Goal: Task Accomplishment & Management: Manage account settings

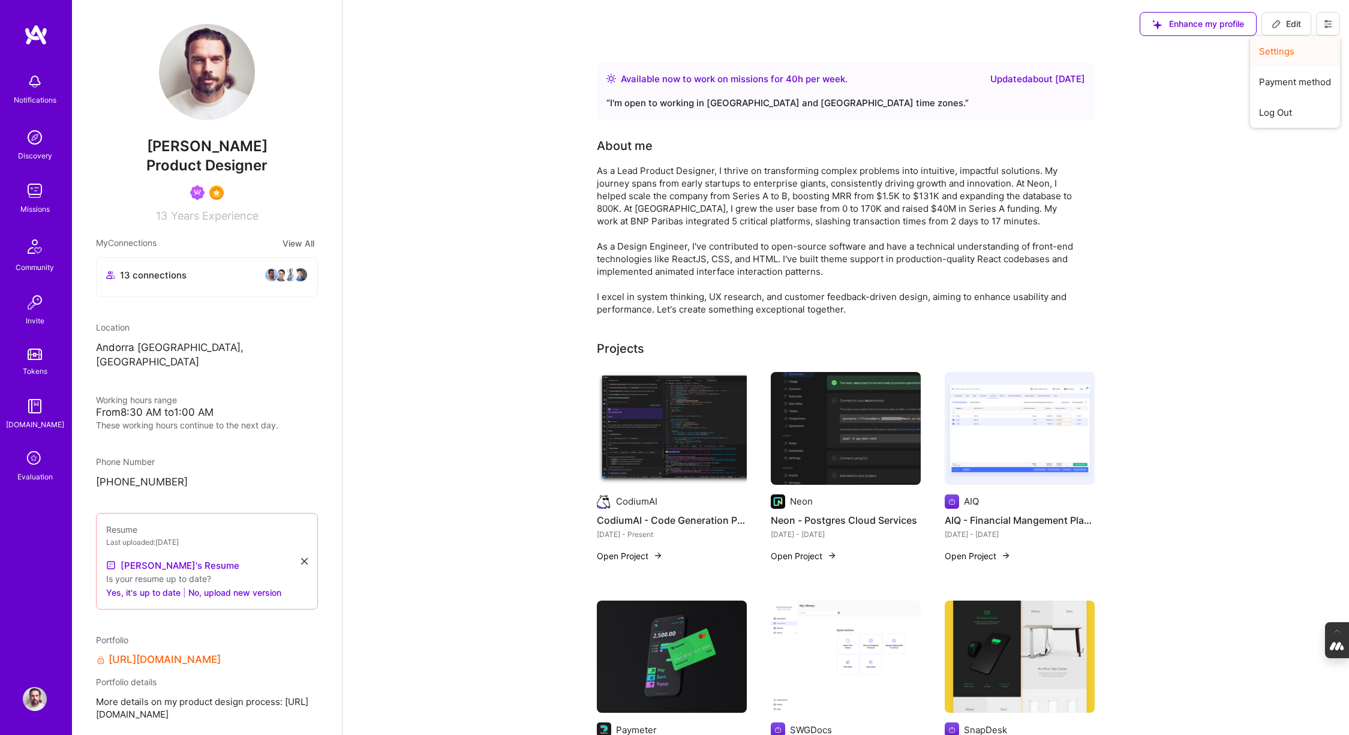
drag, startPoint x: 0, startPoint y: 0, endPoint x: 1286, endPoint y: 53, distance: 1287.4
click at [1286, 53] on button "Settings" at bounding box center [1295, 51] width 90 height 31
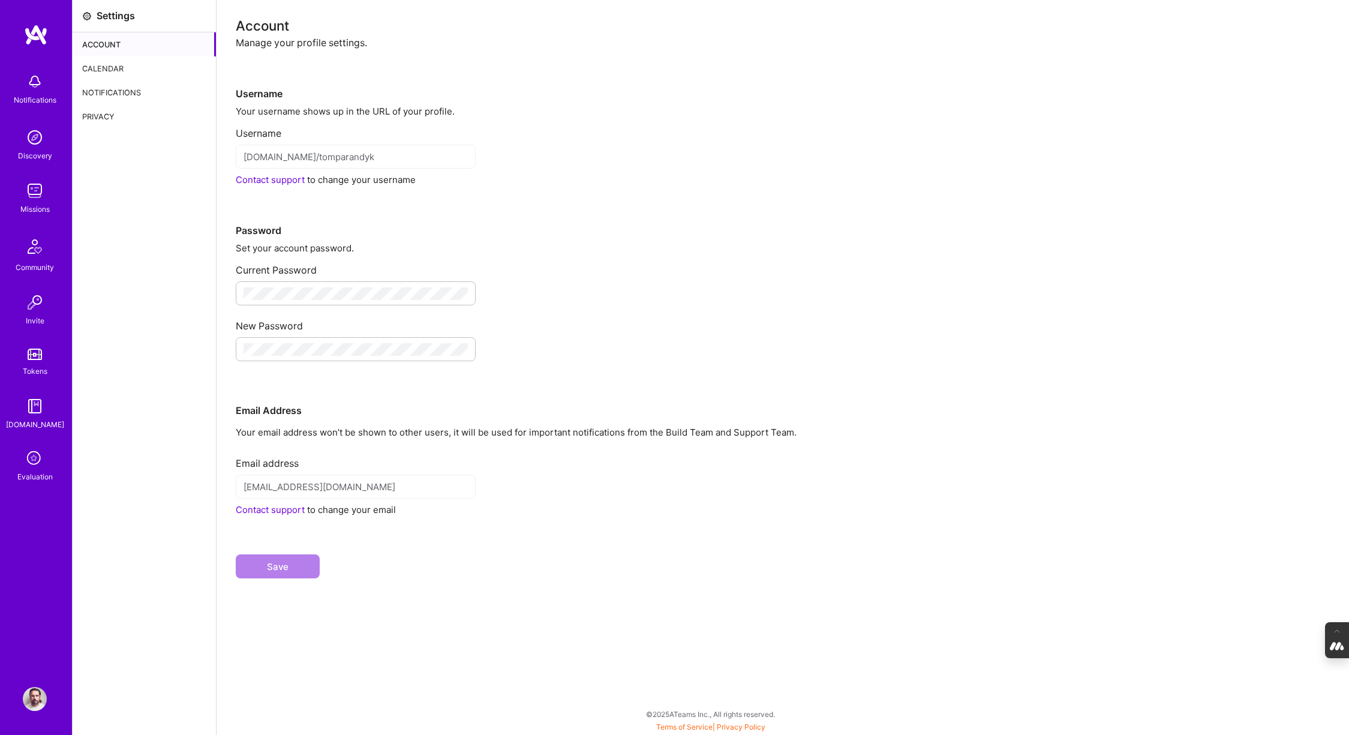
click at [110, 65] on div "Calendar" at bounding box center [144, 68] width 143 height 24
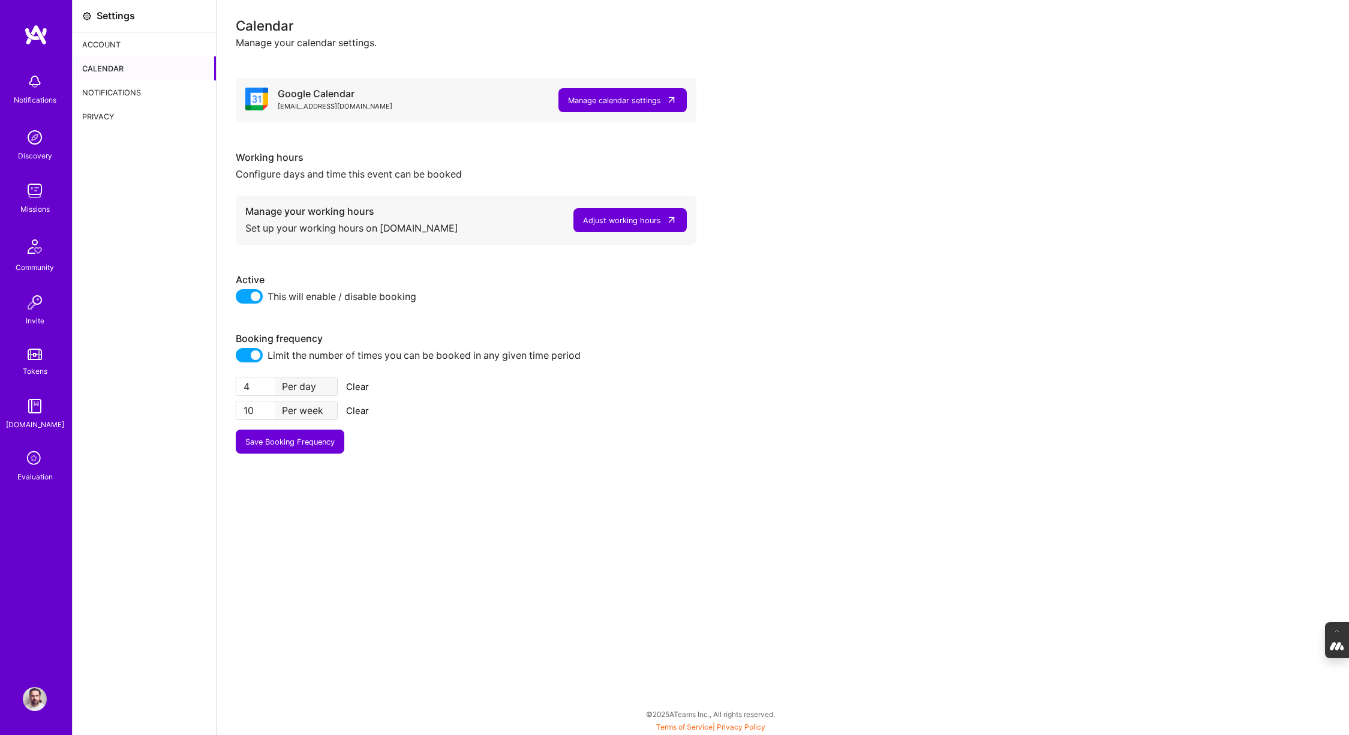
click at [242, 295] on span at bounding box center [249, 296] width 27 height 14
click at [238, 300] on input "checkbox" at bounding box center [238, 300] width 0 height 0
click at [104, 92] on div "Notifications" at bounding box center [144, 92] width 143 height 24
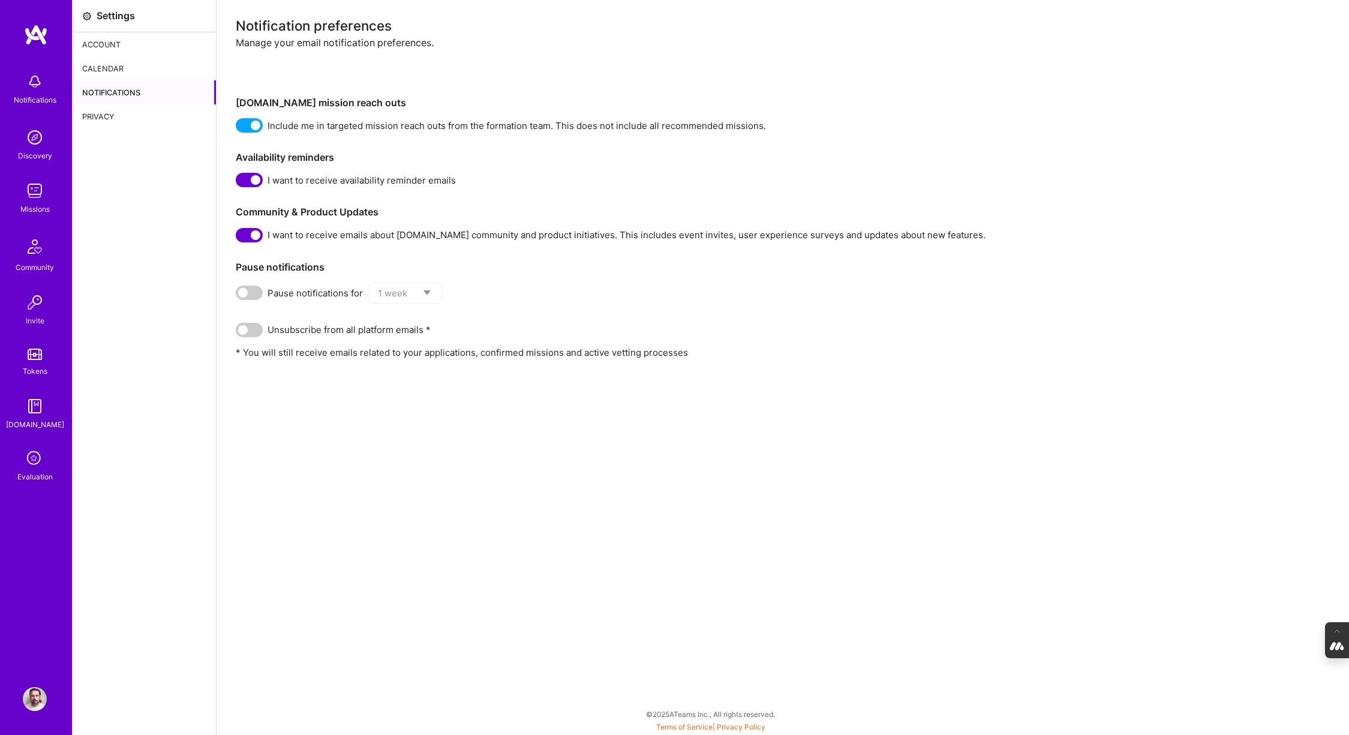
click at [104, 62] on div "Calendar" at bounding box center [144, 68] width 143 height 24
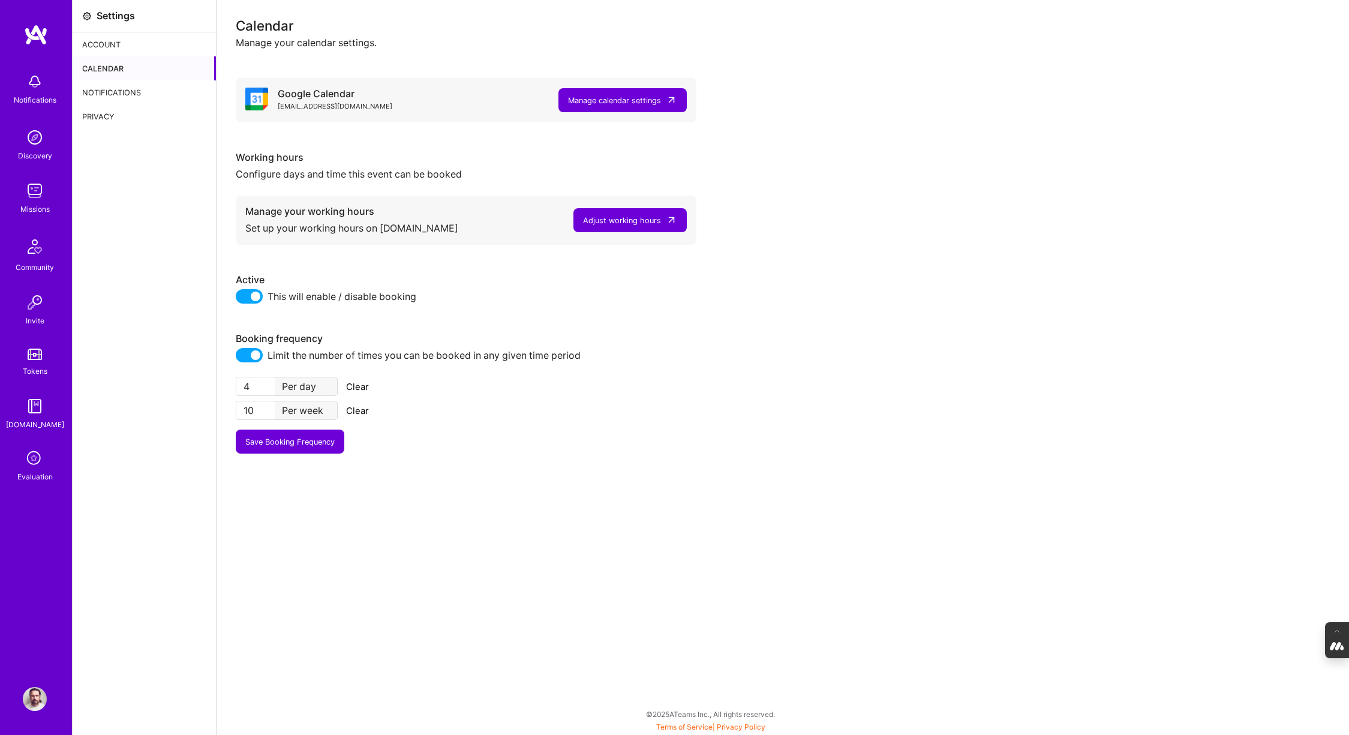
click at [239, 294] on span at bounding box center [249, 296] width 27 height 14
click at [238, 300] on input "checkbox" at bounding box center [238, 300] width 0 height 0
click at [293, 444] on button "Save Booking Frequency" at bounding box center [290, 442] width 109 height 24
click at [112, 44] on div "Account" at bounding box center [144, 44] width 143 height 24
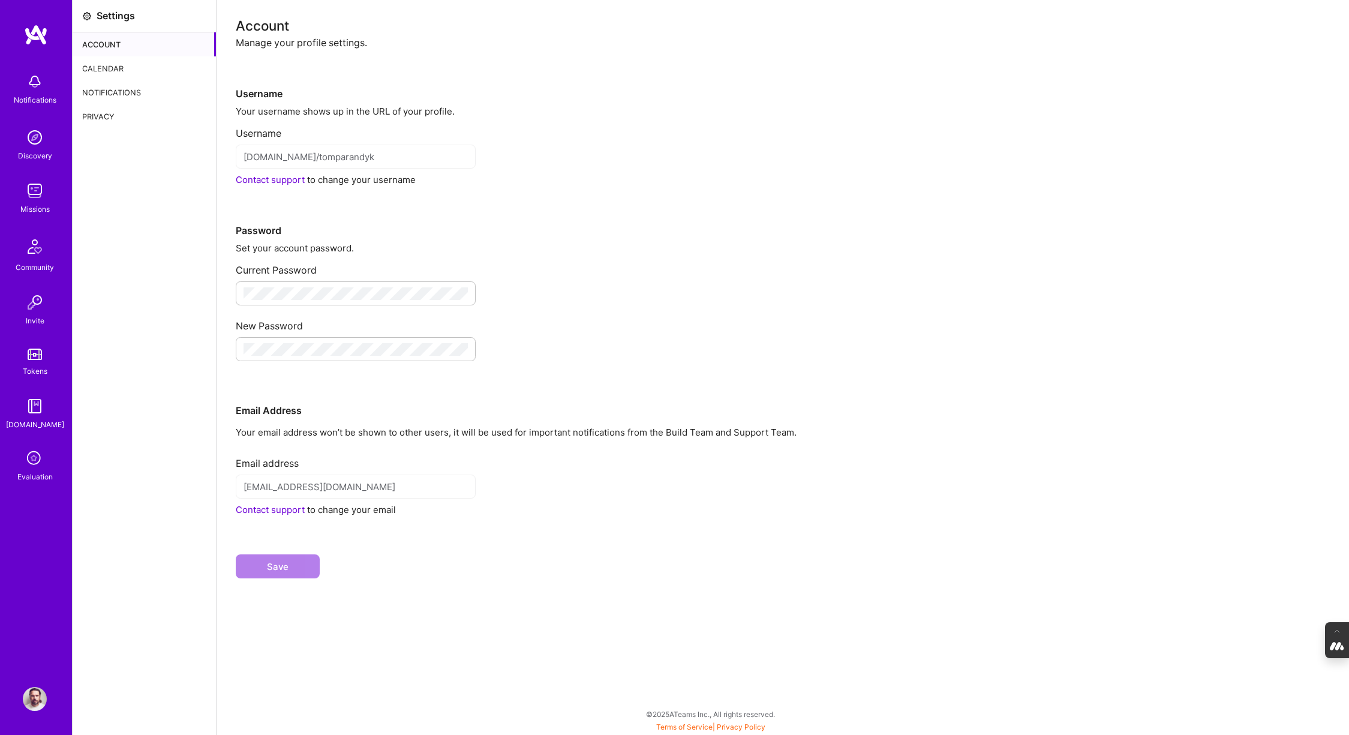
click at [111, 70] on div "Calendar" at bounding box center [144, 68] width 143 height 24
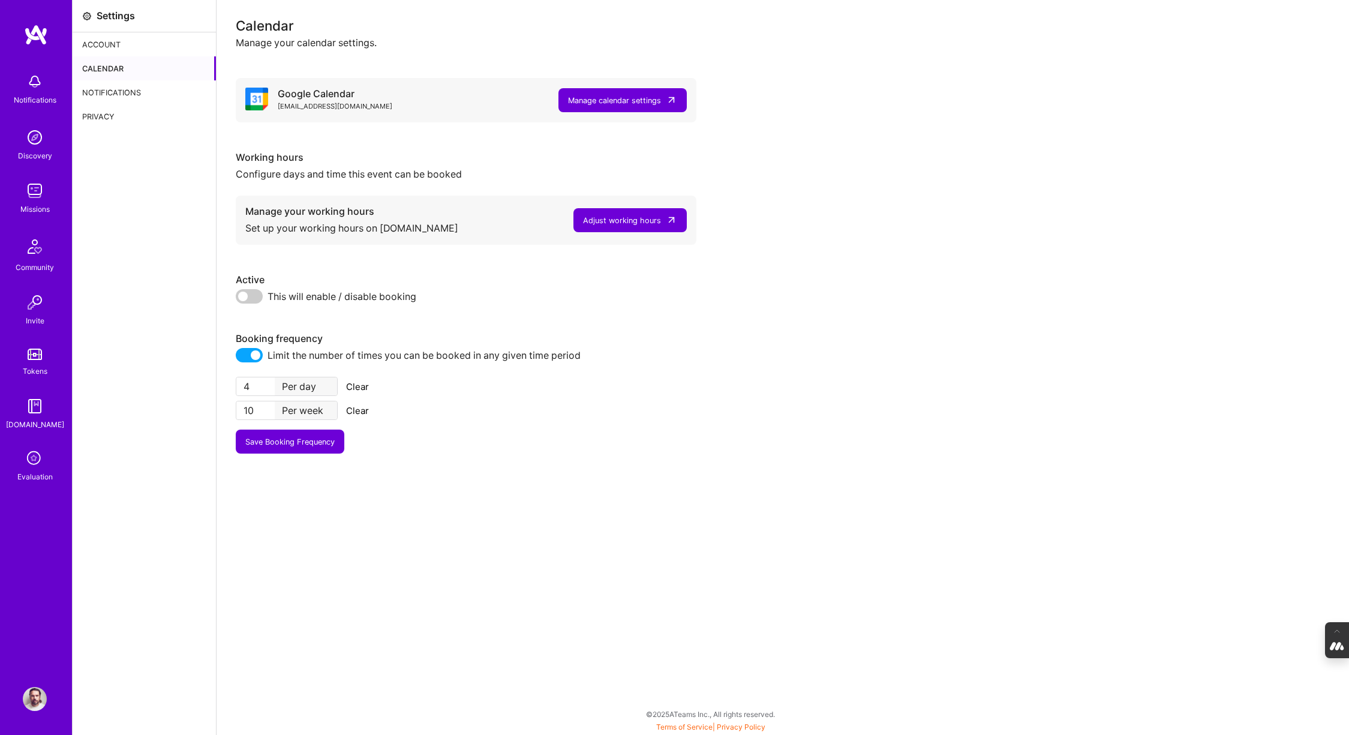
click at [37, 697] on img at bounding box center [35, 699] width 24 height 24
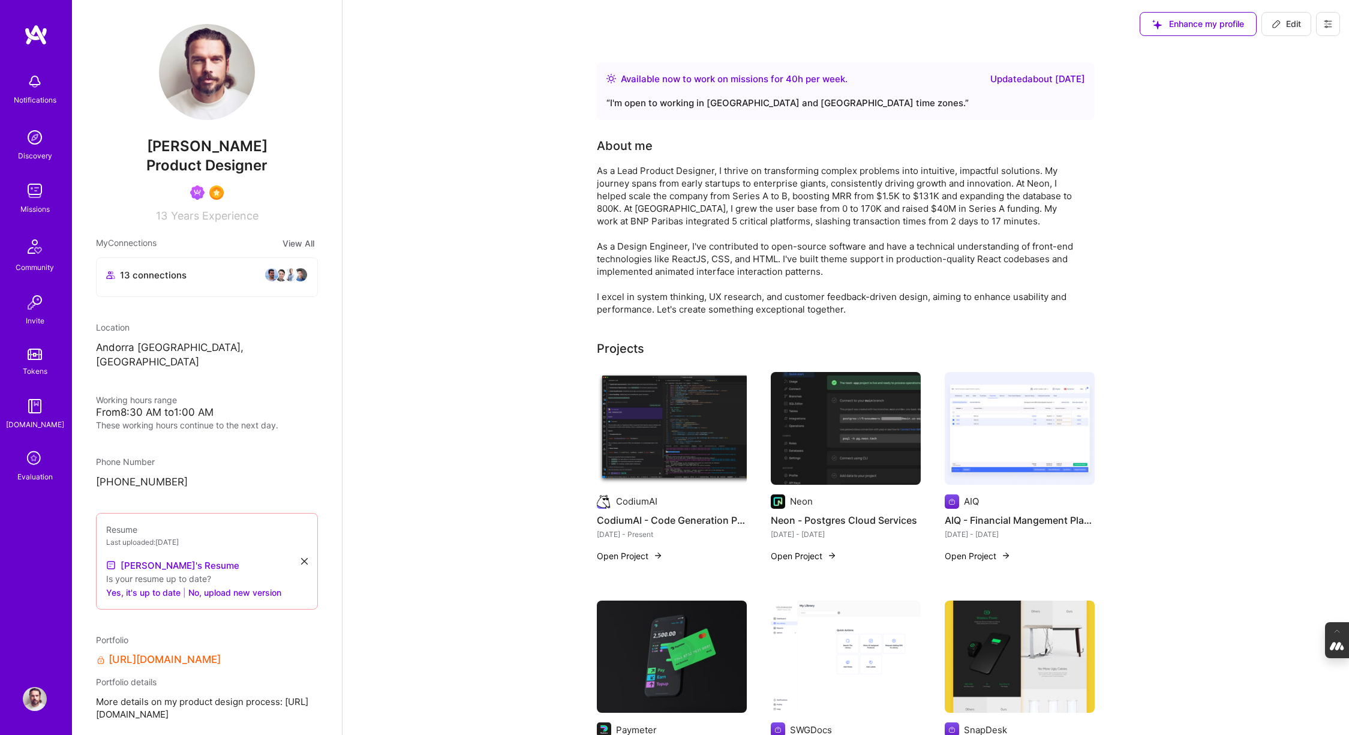
click at [1330, 26] on icon at bounding box center [1328, 23] width 7 height 7
click at [1302, 117] on button "Log Out" at bounding box center [1295, 112] width 90 height 31
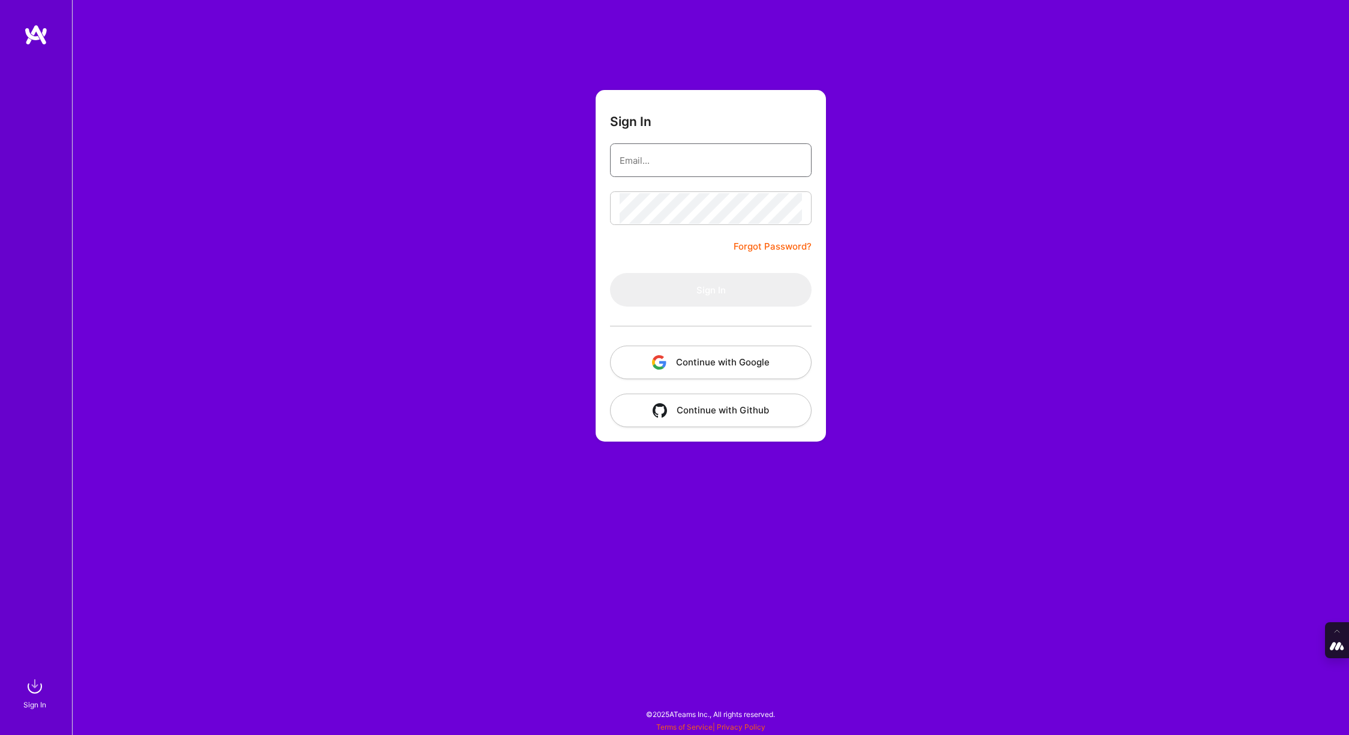
click at [640, 163] on input "email" at bounding box center [711, 160] width 182 height 31
type input "[PERSON_NAME][EMAIL_ADDRESS][DOMAIN_NAME]"
click at [698, 359] on button "Continue with Google" at bounding box center [711, 363] width 202 height 34
